Goal: Task Accomplishment & Management: Manage account settings

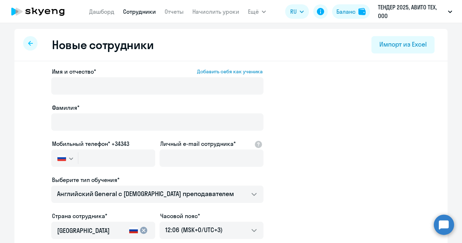
select select "english_adult_not_native_speaker"
select select "3"
click at [125, 9] on link "Сотрудники" at bounding box center [139, 11] width 33 height 7
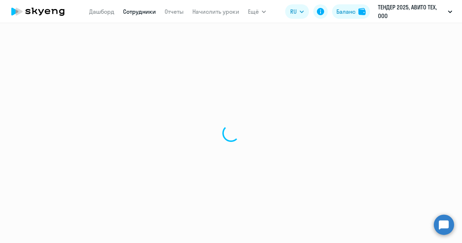
select select "30"
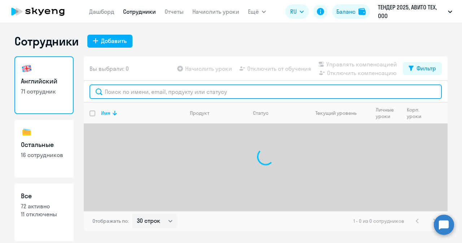
click at [115, 94] on input "text" at bounding box center [265, 91] width 352 height 14
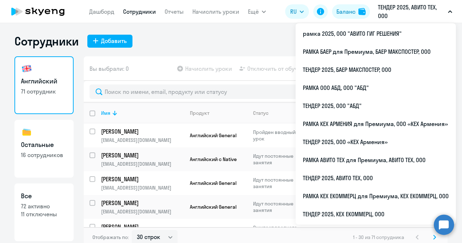
click at [443, 14] on p "ТЕНДЕР 2025, АВИТО ТЕХ, ООО" at bounding box center [411, 11] width 67 height 17
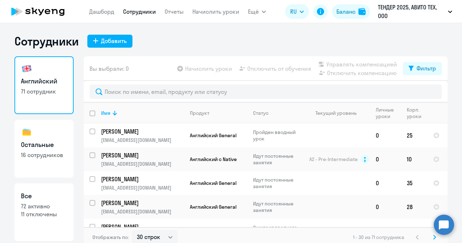
click at [443, 14] on p "ТЕНДЕР 2025, АВИТО ТЕХ, ООО" at bounding box center [411, 11] width 67 height 17
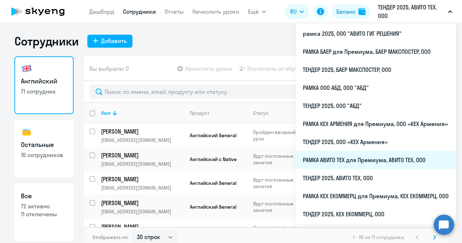
click at [339, 164] on li "РАМКА АВИТО ТЕХ для Премиума, АВИТО ТЕХ, ООО" at bounding box center [375, 160] width 160 height 18
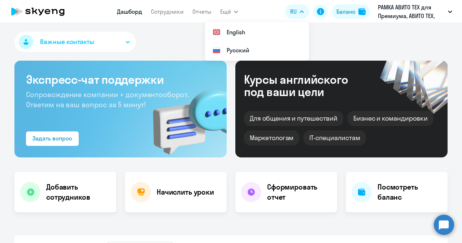
select select "30"
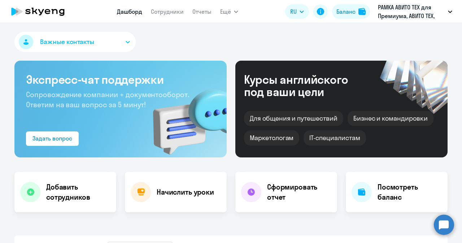
click at [159, 16] on app-menu-item-link "Сотрудники" at bounding box center [167, 11] width 33 height 9
click at [159, 15] on app-menu-item-link "Сотрудники" at bounding box center [167, 11] width 33 height 9
click at [159, 15] on link "Сотрудники" at bounding box center [167, 11] width 33 height 7
select select "30"
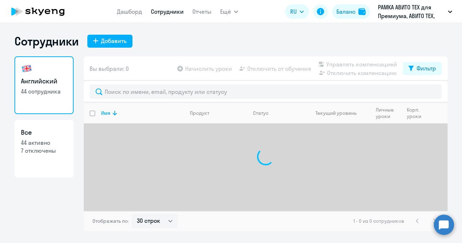
click at [159, 15] on link "Сотрудники" at bounding box center [167, 11] width 33 height 7
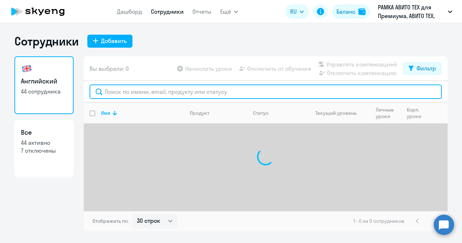
click at [172, 98] on input "text" at bounding box center [265, 91] width 352 height 14
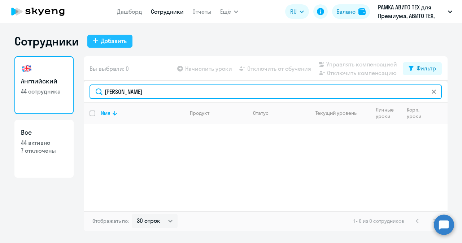
type input "[PERSON_NAME]"
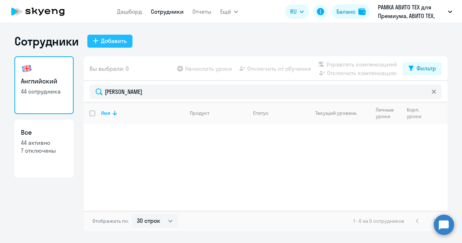
click at [109, 38] on div "Добавить" at bounding box center [114, 40] width 26 height 9
select select "english_adult_not_native_speaker_premium"
select select "3"
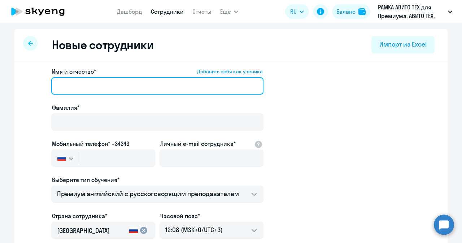
click at [137, 81] on input "Имя и отчество* Добавить себя как ученика" at bounding box center [157, 85] width 212 height 17
paste input "[PERSON_NAME]"
type input "[PERSON_NAME]"
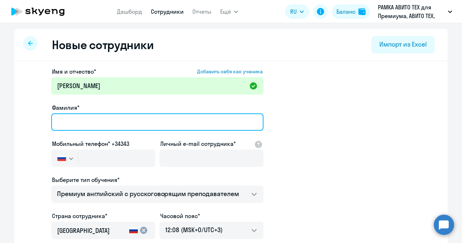
click at [159, 123] on input "Фамилия*" at bounding box center [157, 121] width 212 height 17
paste input "[PERSON_NAME]"
click at [61, 123] on input "[PERSON_NAME]" at bounding box center [157, 121] width 212 height 17
type input "[PERSON_NAME]"
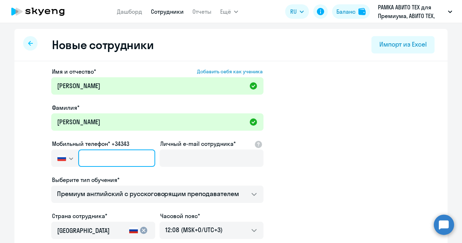
click at [129, 155] on input "text" at bounding box center [116, 157] width 77 height 17
paste input "[PHONE_NUMBER]"
type input "[PHONE_NUMBER]"
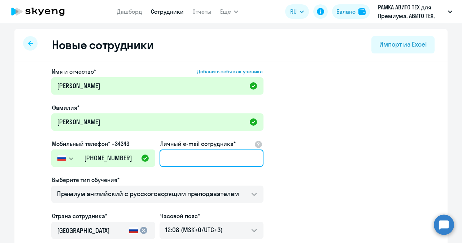
click at [182, 158] on input "Личный e-mail сотрудника*" at bounding box center [211, 157] width 104 height 17
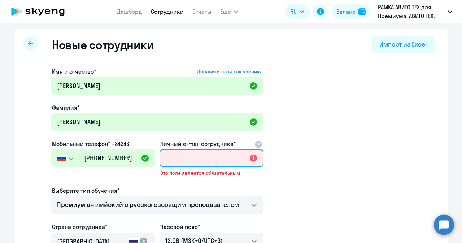
paste input "[EMAIL_ADDRESS][DOMAIN_NAME]"
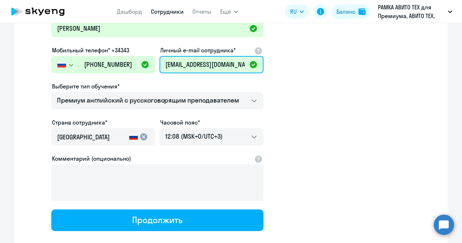
scroll to position [135, 0]
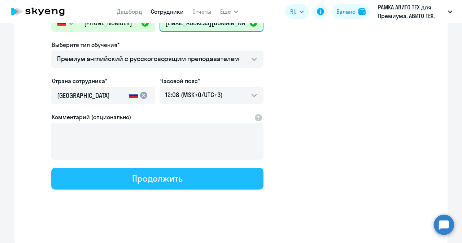
type input "[EMAIL_ADDRESS][DOMAIN_NAME]"
click at [175, 184] on button "Продолжить" at bounding box center [157, 179] width 212 height 22
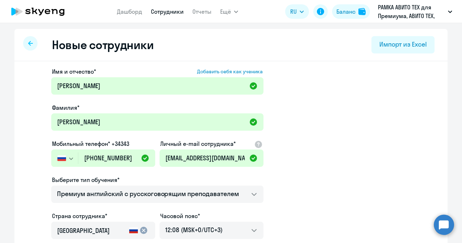
select select "english_adult_not_native_speaker_premium"
select select "3"
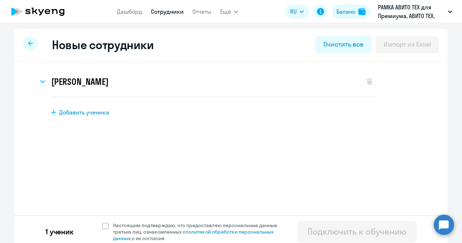
scroll to position [0, 0]
click at [104, 222] on label "Настоящим подтверждаю, что предоставляю персональные данные третьих лиц, ознако…" at bounding box center [194, 231] width 184 height 19
click at [102, 222] on input "Настоящим подтверждаю, что предоставляю персональные данные третьих лиц, ознако…" at bounding box center [102, 221] width 0 height 0
checkbox input "true"
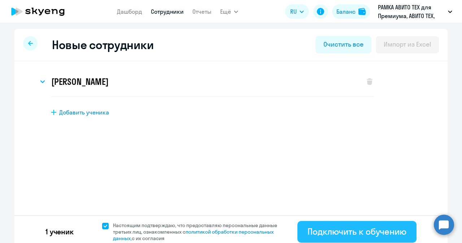
click at [359, 232] on div "Подключить к обучению" at bounding box center [356, 231] width 99 height 12
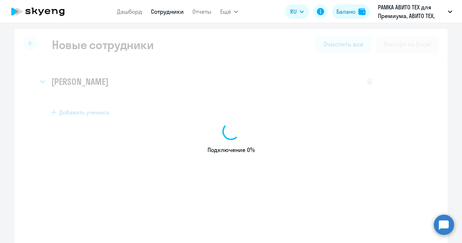
select select "english_adult_not_native_speaker_premium"
select select "3"
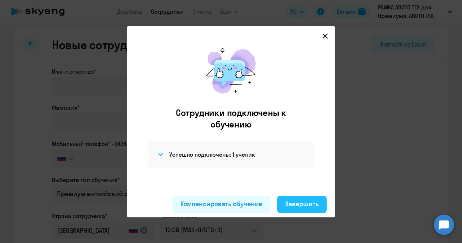
click at [303, 211] on button "Завершить" at bounding box center [301, 203] width 49 height 17
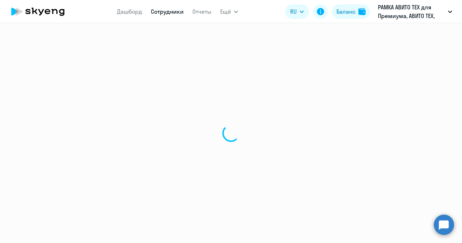
select select "30"
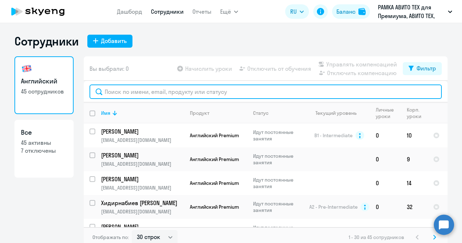
click at [126, 96] on input "text" at bounding box center [265, 91] width 352 height 14
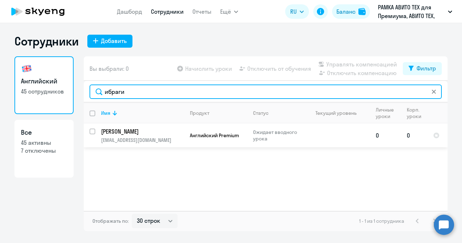
type input "ибраги"
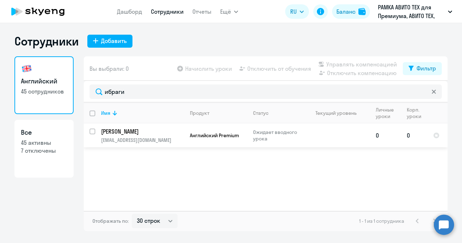
click at [166, 133] on p "[PERSON_NAME]" at bounding box center [141, 131] width 81 height 8
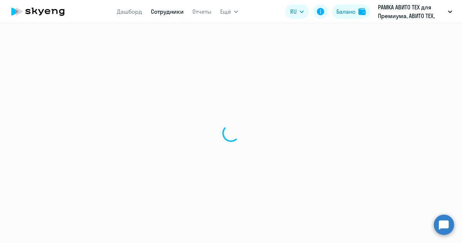
select select "english"
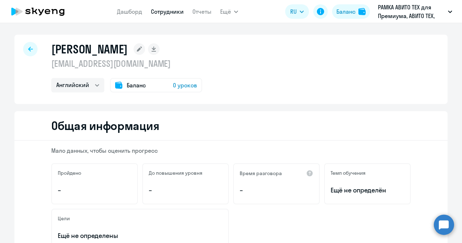
click at [181, 84] on span "0 уроков" at bounding box center [185, 85] width 24 height 9
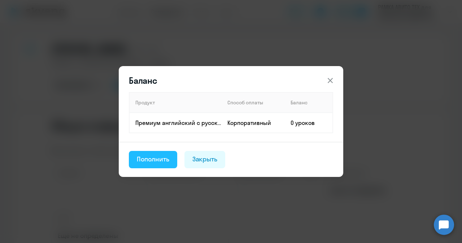
click at [154, 167] on button "Пополнить" at bounding box center [153, 159] width 48 height 17
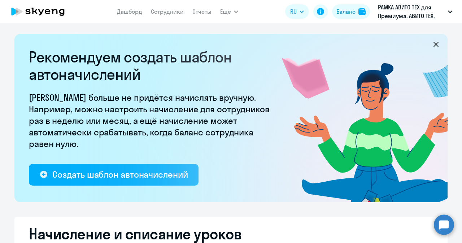
select select "10"
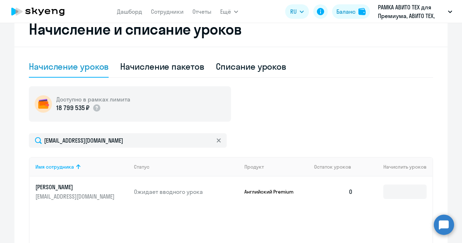
scroll to position [205, 0]
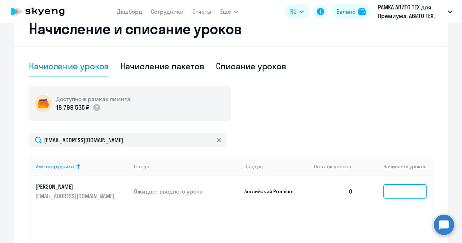
click at [387, 189] on input at bounding box center [404, 191] width 43 height 14
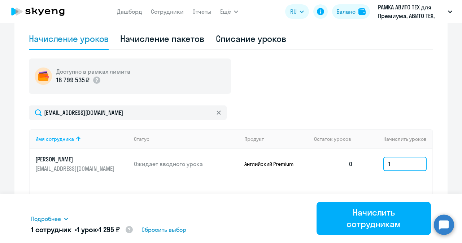
scroll to position [235, 0]
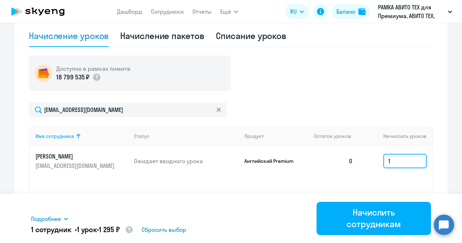
type input "1"
click at [418, 159] on input "1" at bounding box center [404, 161] width 43 height 14
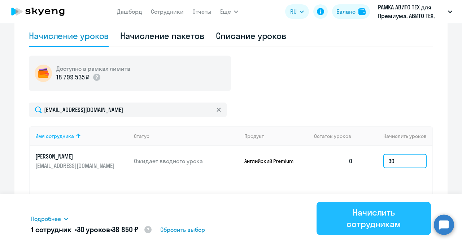
type input "30"
click at [356, 219] on div "Начислить сотрудникам" at bounding box center [373, 217] width 94 height 23
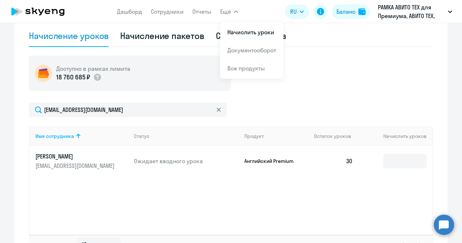
click at [60, 9] on icon at bounding box center [37, 12] width 63 height 18
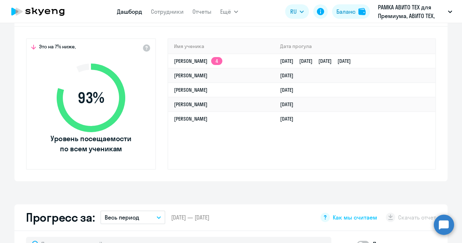
select select "30"
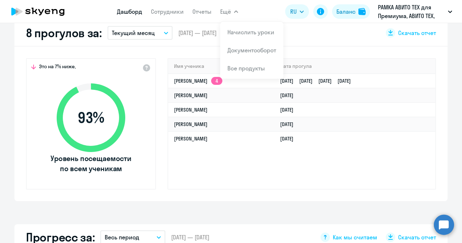
scroll to position [215, 0]
click at [173, 11] on link "Сотрудники" at bounding box center [167, 11] width 33 height 7
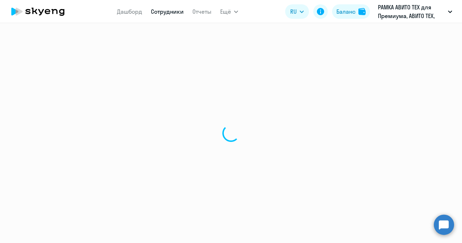
select select "30"
